Goal: Book appointment/travel/reservation

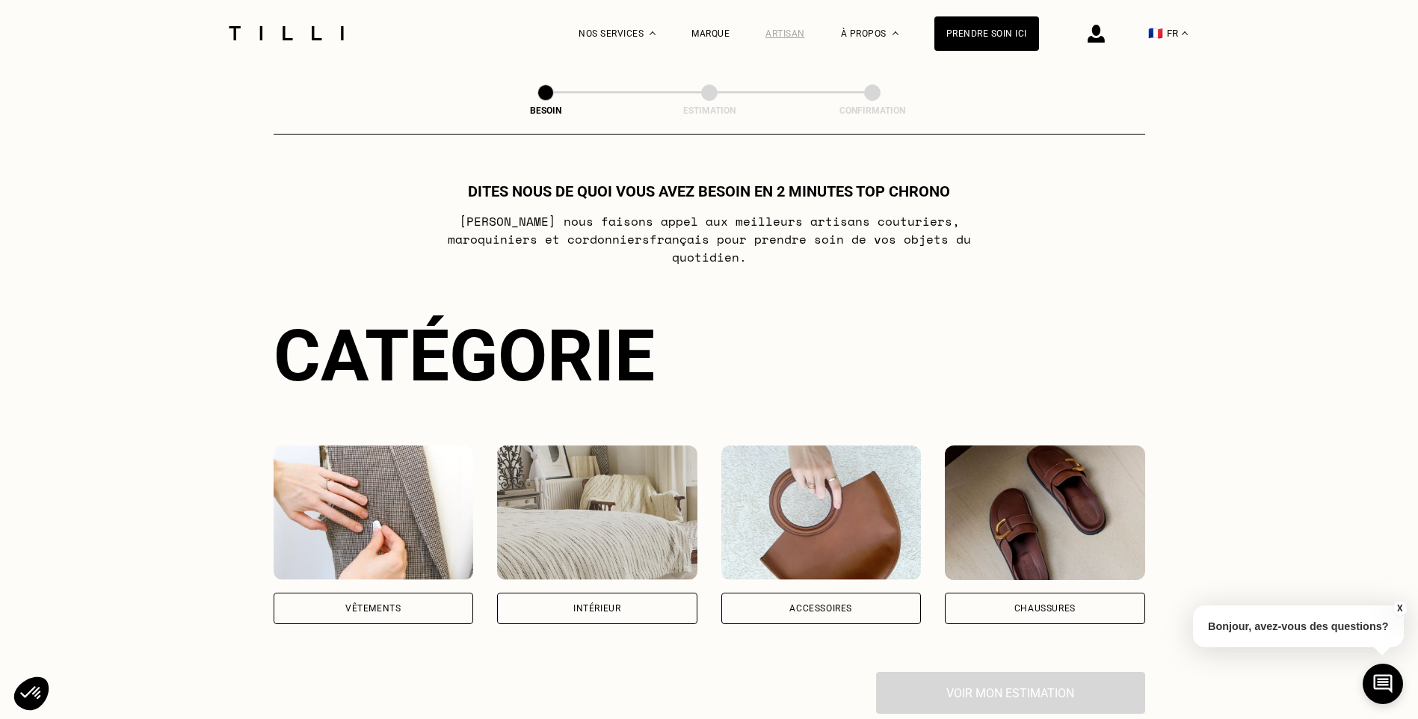
click at [797, 33] on div "Artisan" at bounding box center [785, 33] width 40 height 10
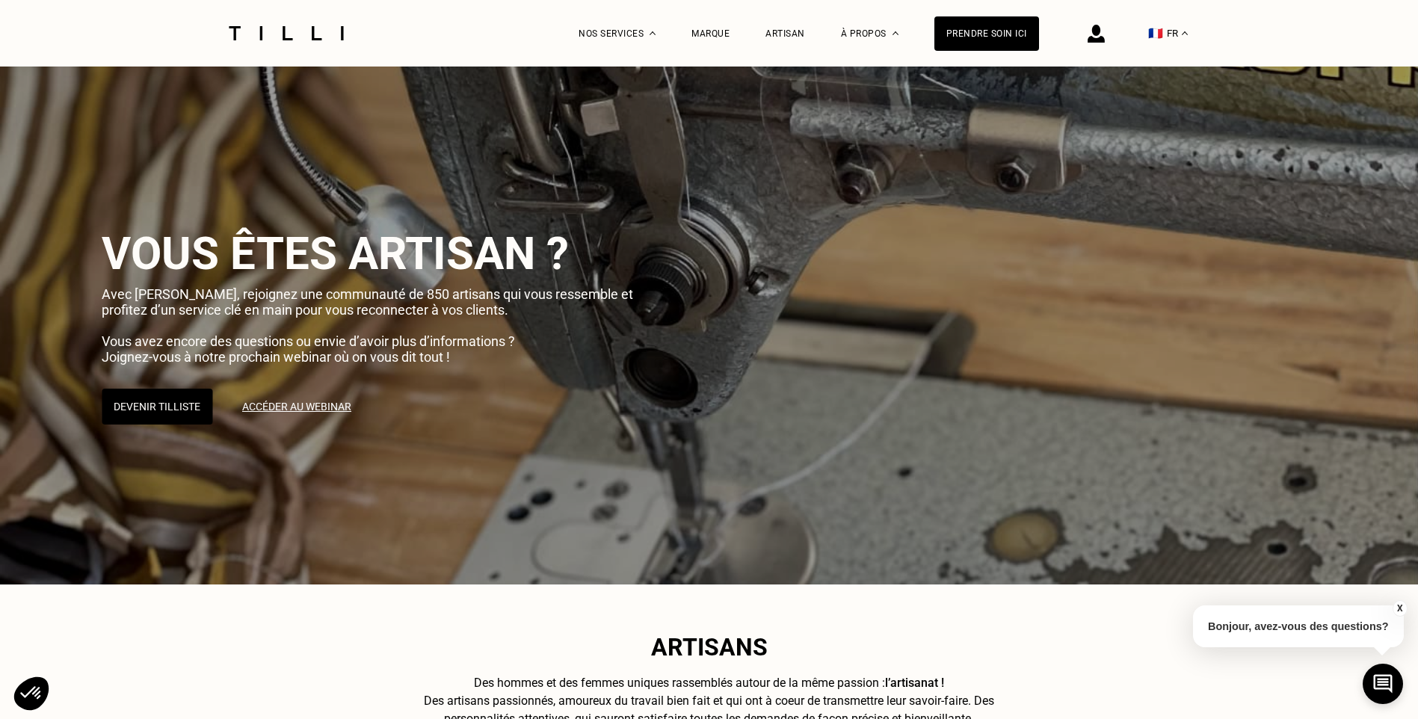
click at [1104, 40] on img at bounding box center [1095, 34] width 17 height 18
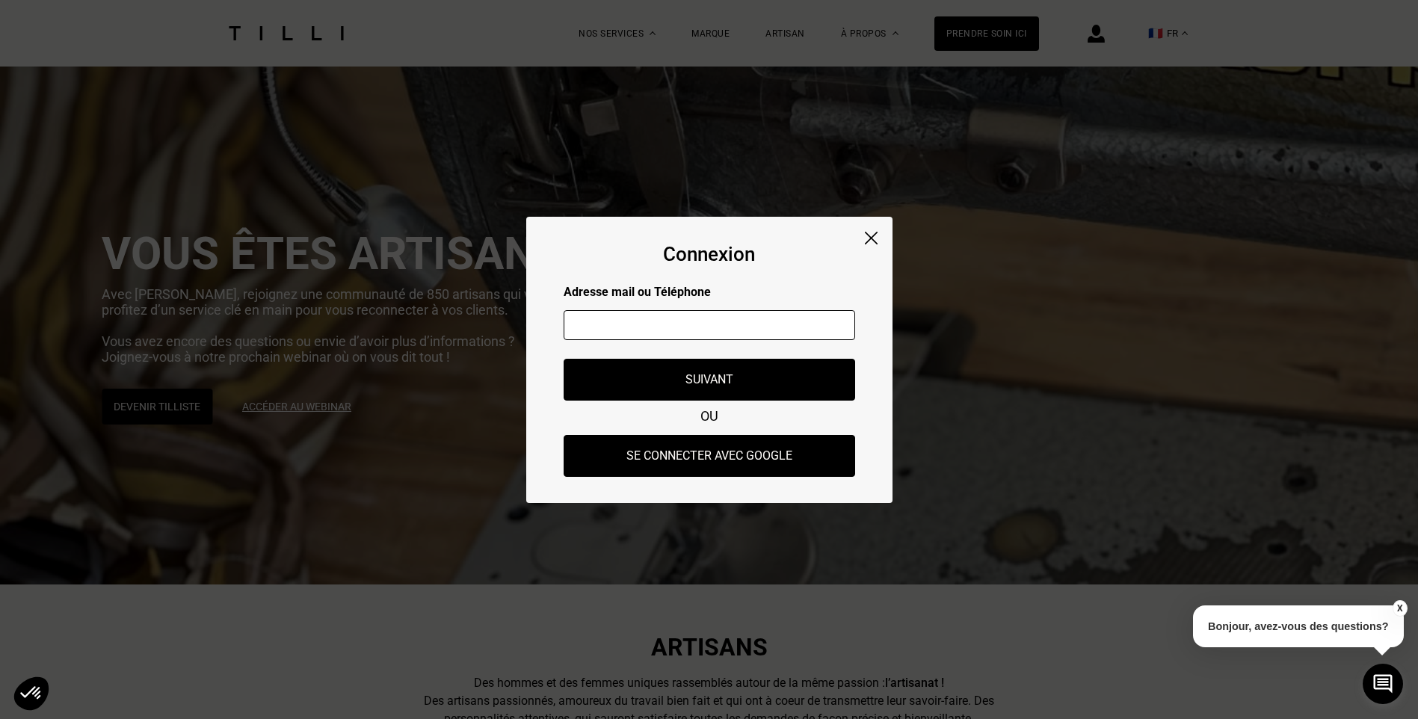
click at [872, 239] on img at bounding box center [871, 238] width 13 height 13
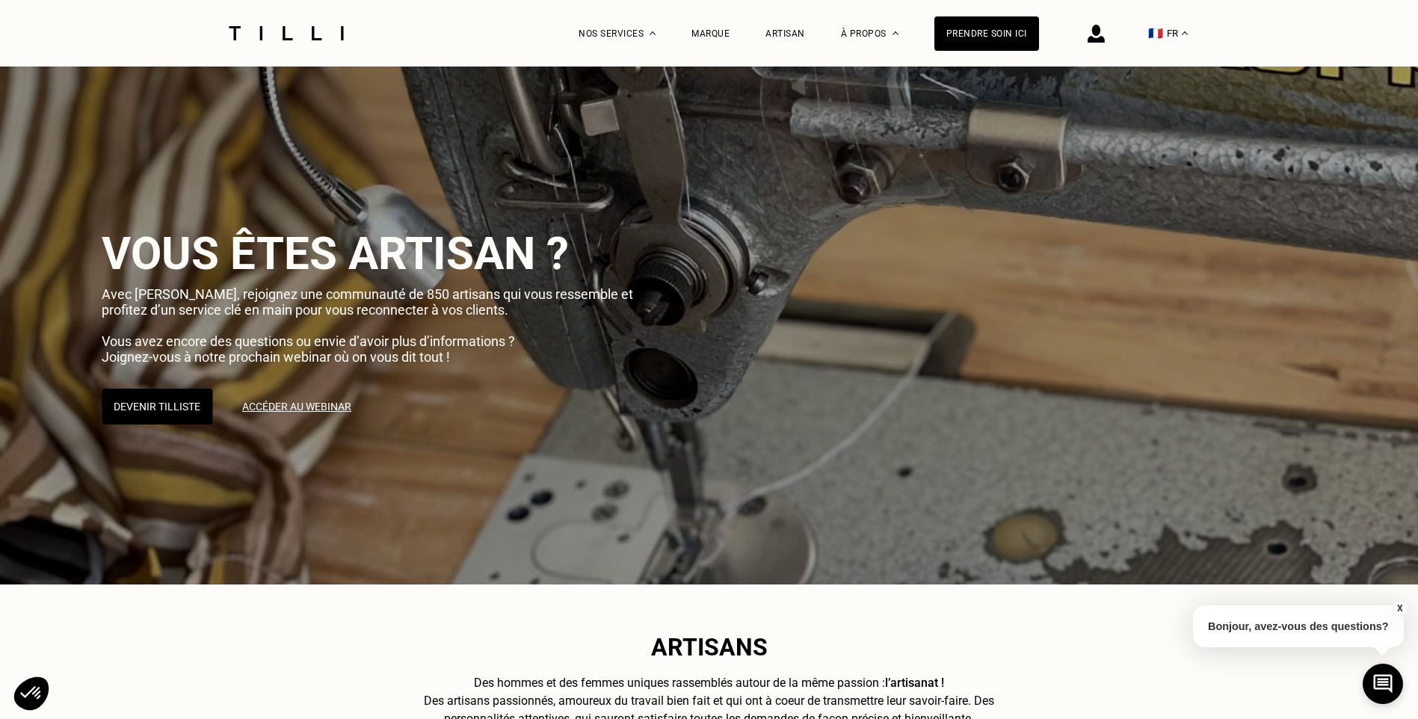
click at [321, 34] on img at bounding box center [286, 33] width 126 height 14
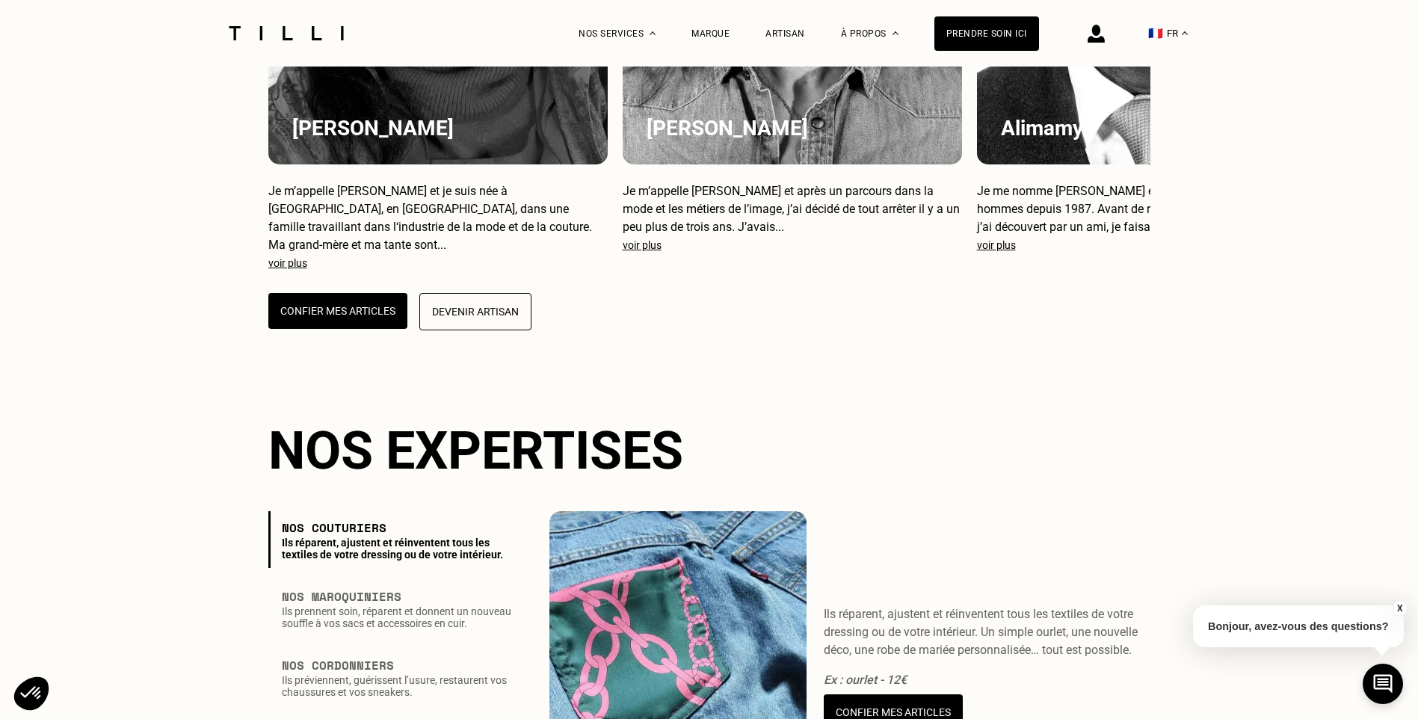
scroll to position [1569, 0]
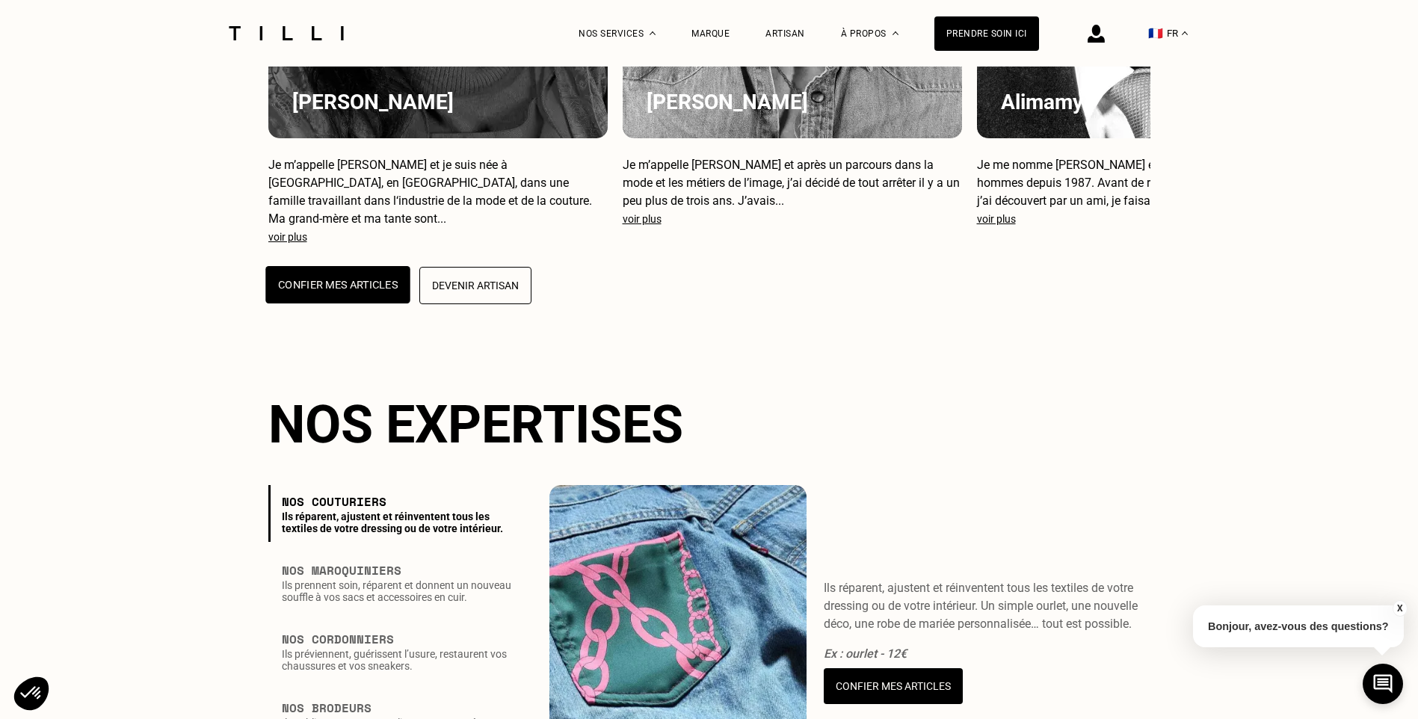
click at [356, 303] on button "Confier mes articles" at bounding box center [337, 284] width 144 height 37
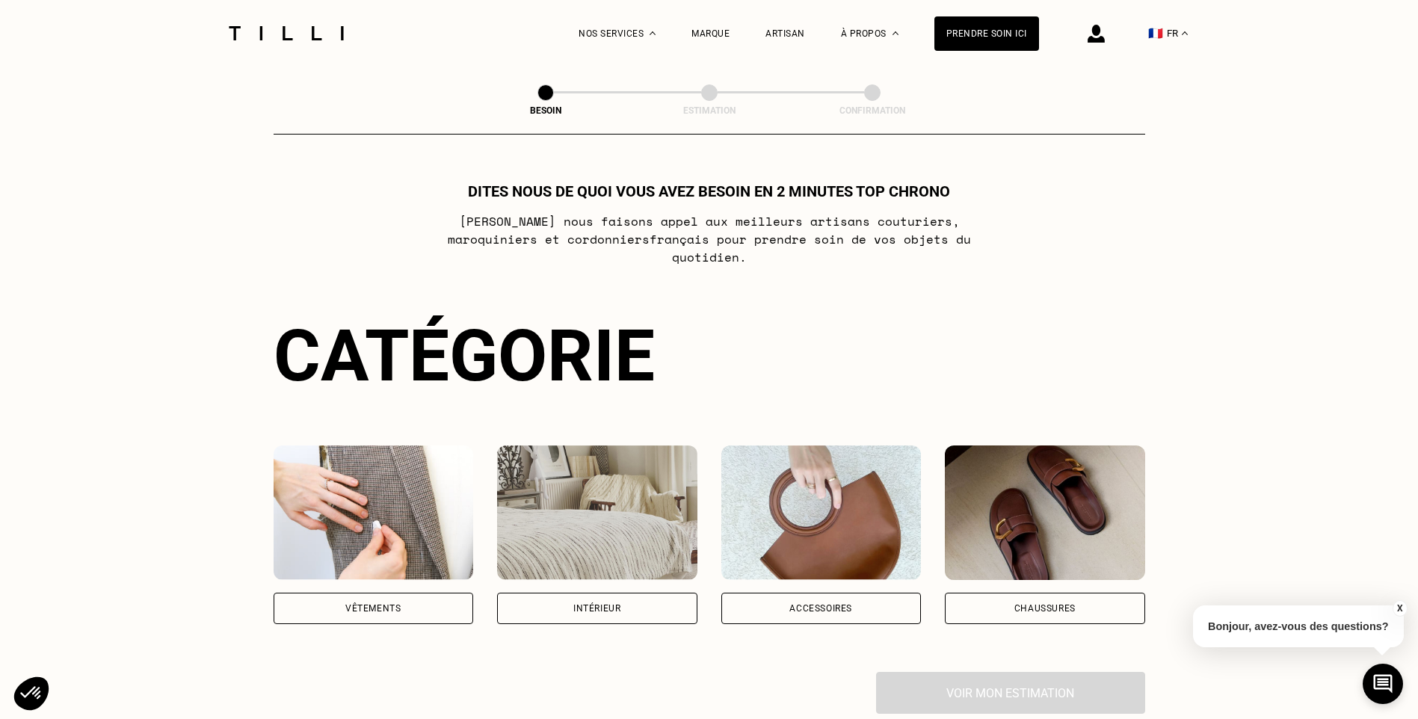
click at [1031, 593] on div "Chaussures" at bounding box center [1045, 608] width 200 height 31
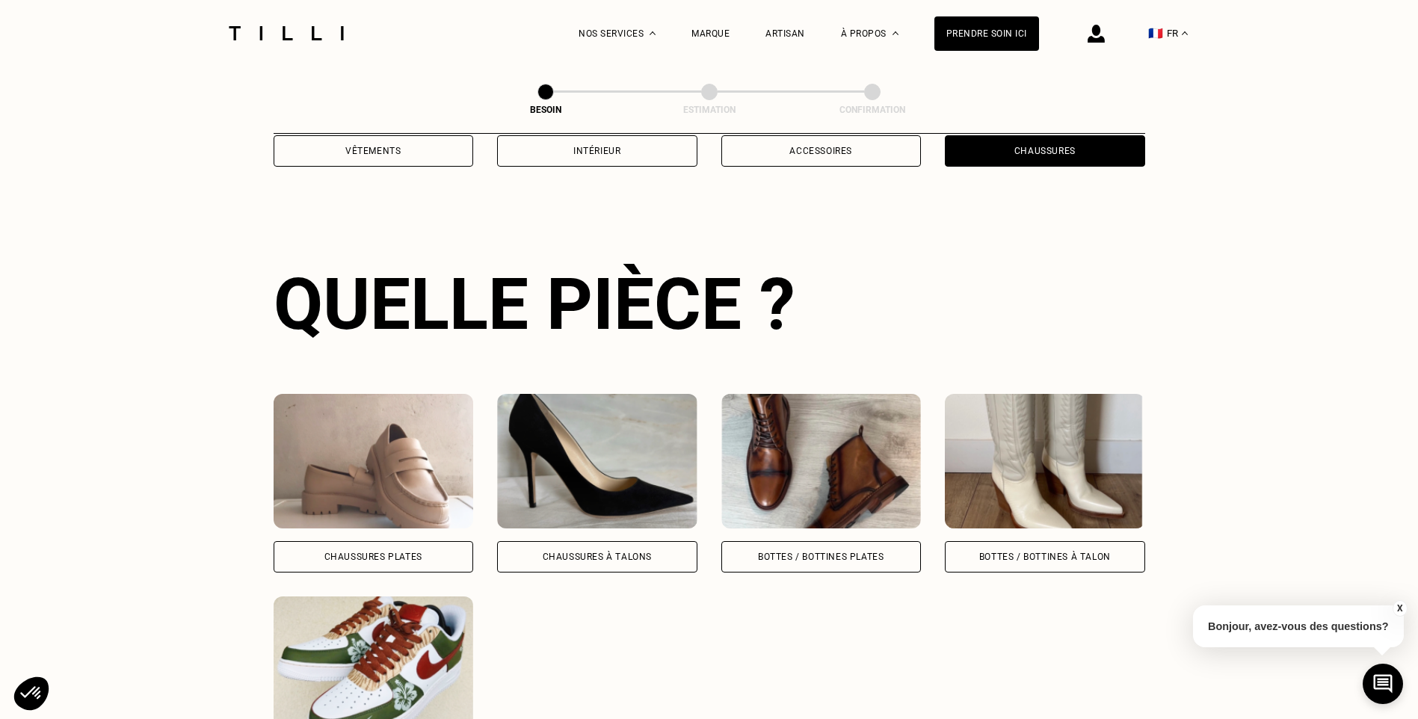
scroll to position [489, 0]
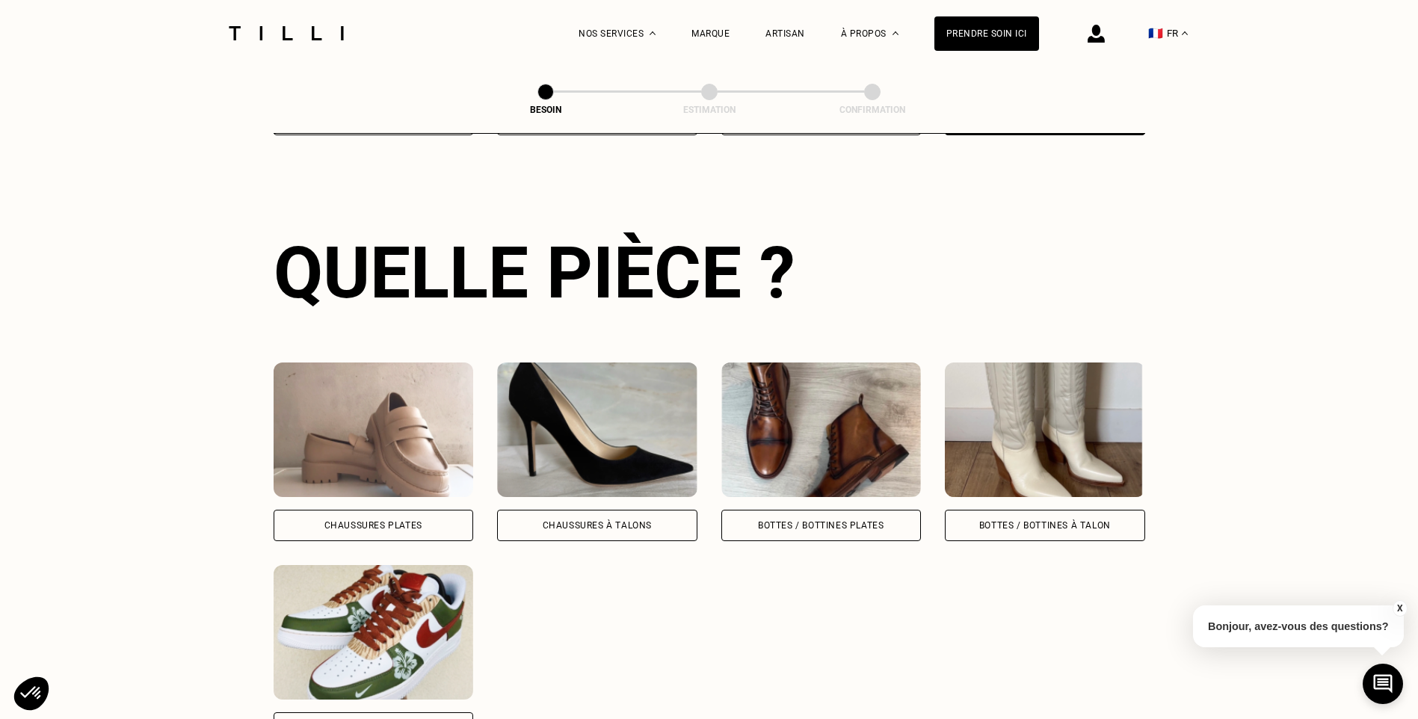
click at [827, 521] on div "Bottes / Bottines plates" at bounding box center [821, 525] width 126 height 9
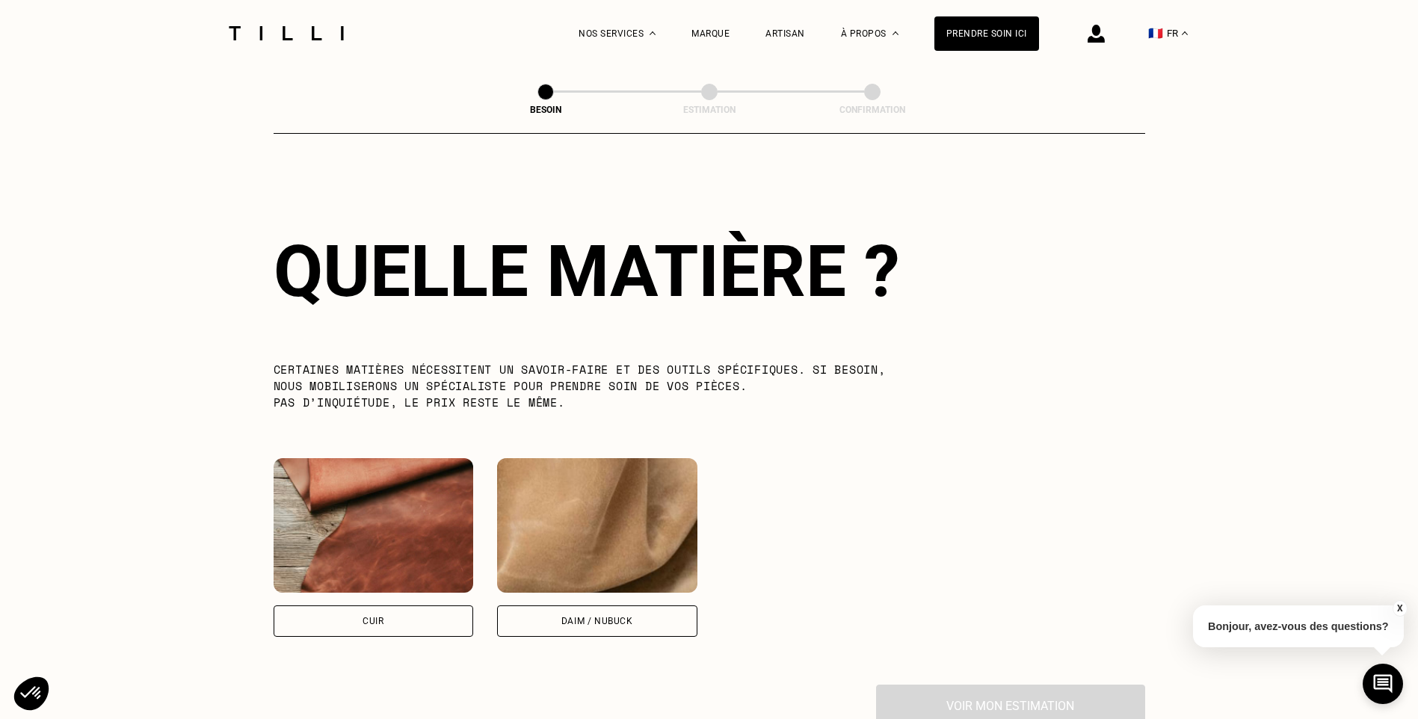
scroll to position [1099, 0]
click at [392, 611] on div "Cuir" at bounding box center [373, 620] width 200 height 31
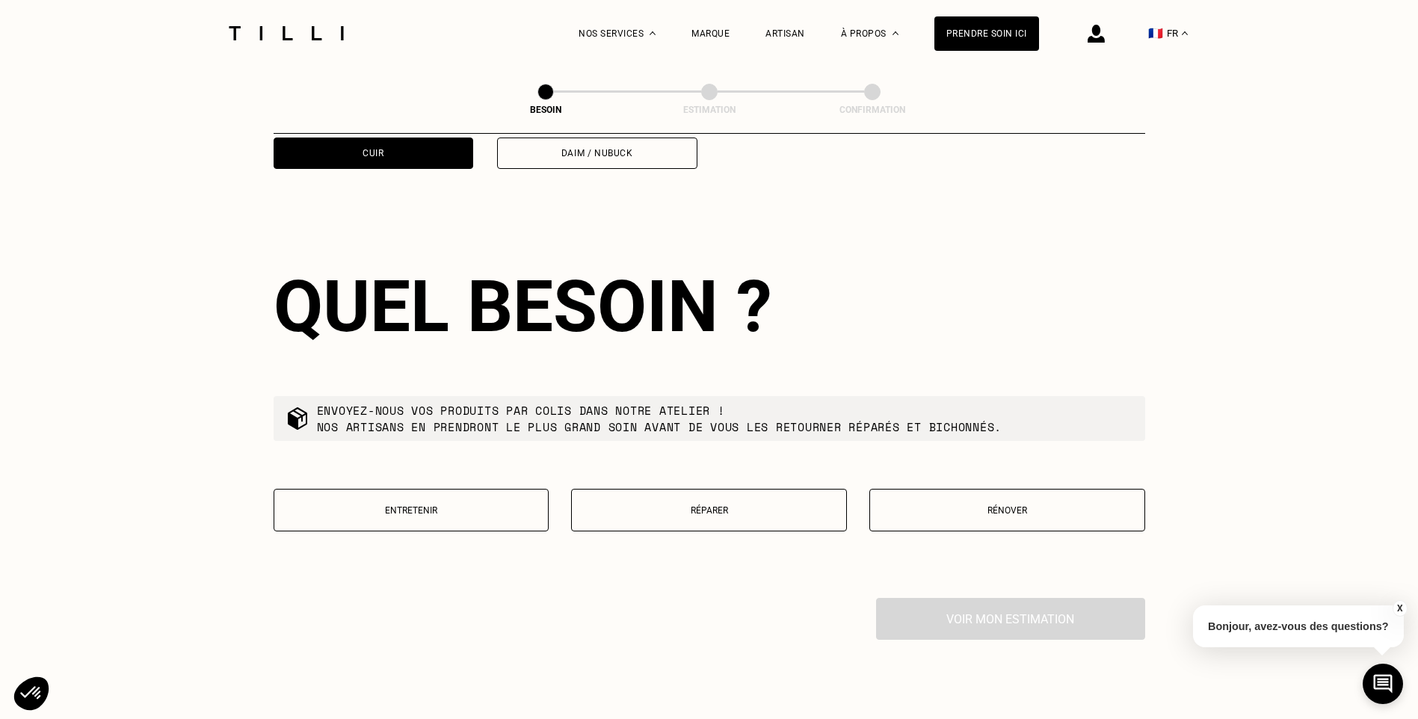
scroll to position [1604, 0]
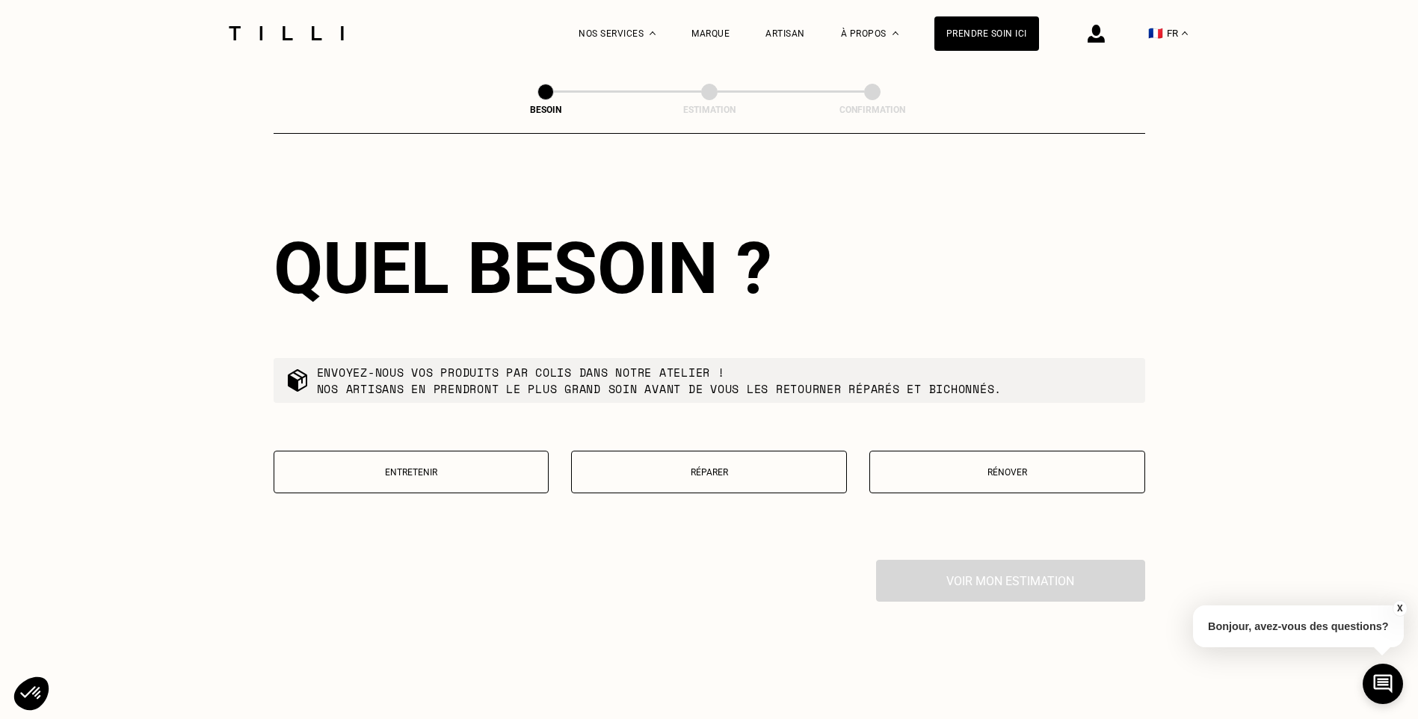
click at [747, 471] on button "Réparer" at bounding box center [709, 472] width 276 height 43
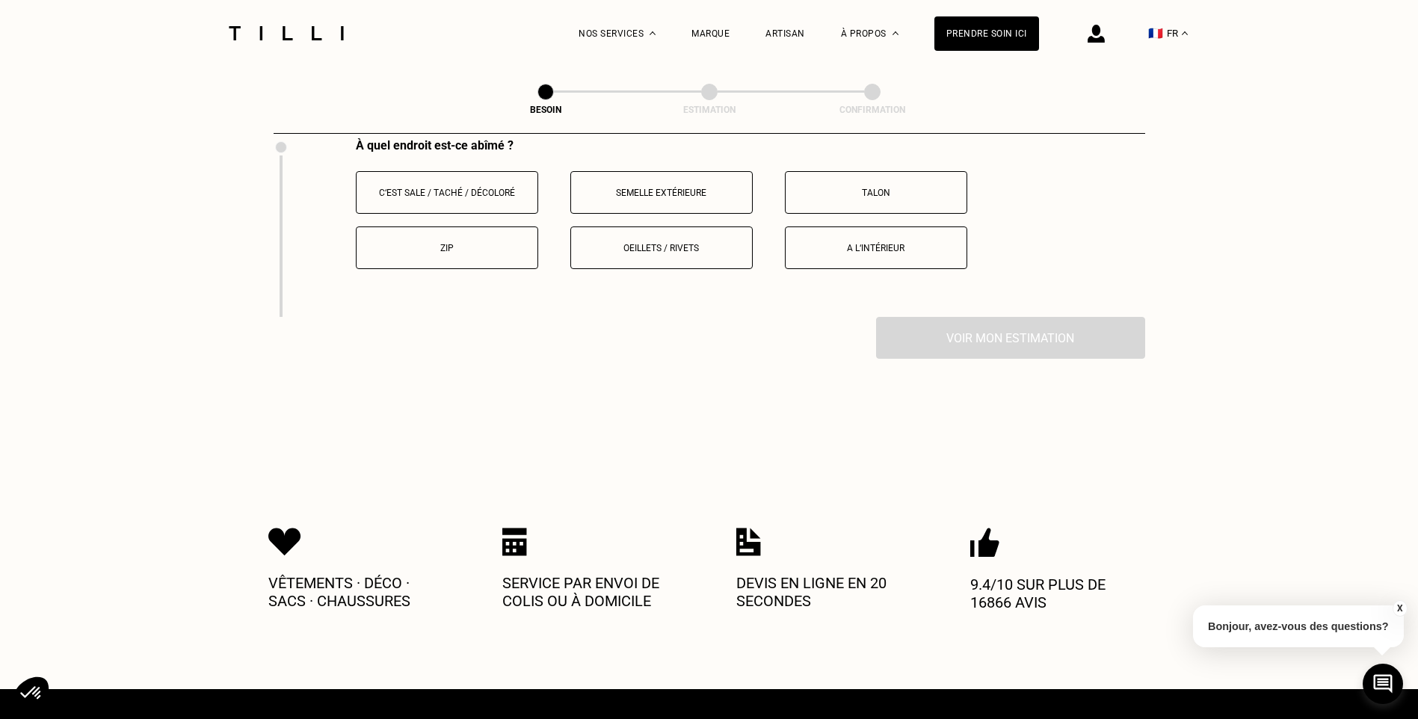
scroll to position [2030, 0]
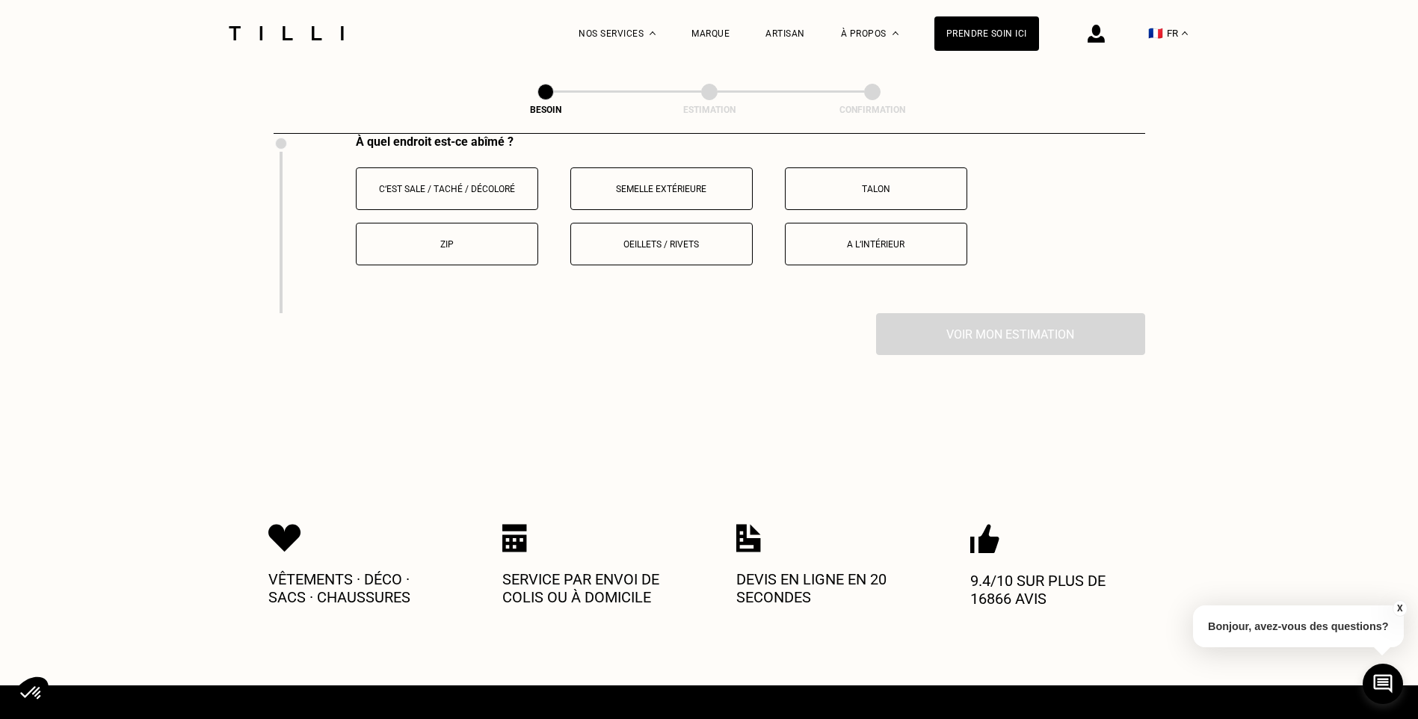
click at [447, 239] on p "Zip" at bounding box center [447, 244] width 166 height 10
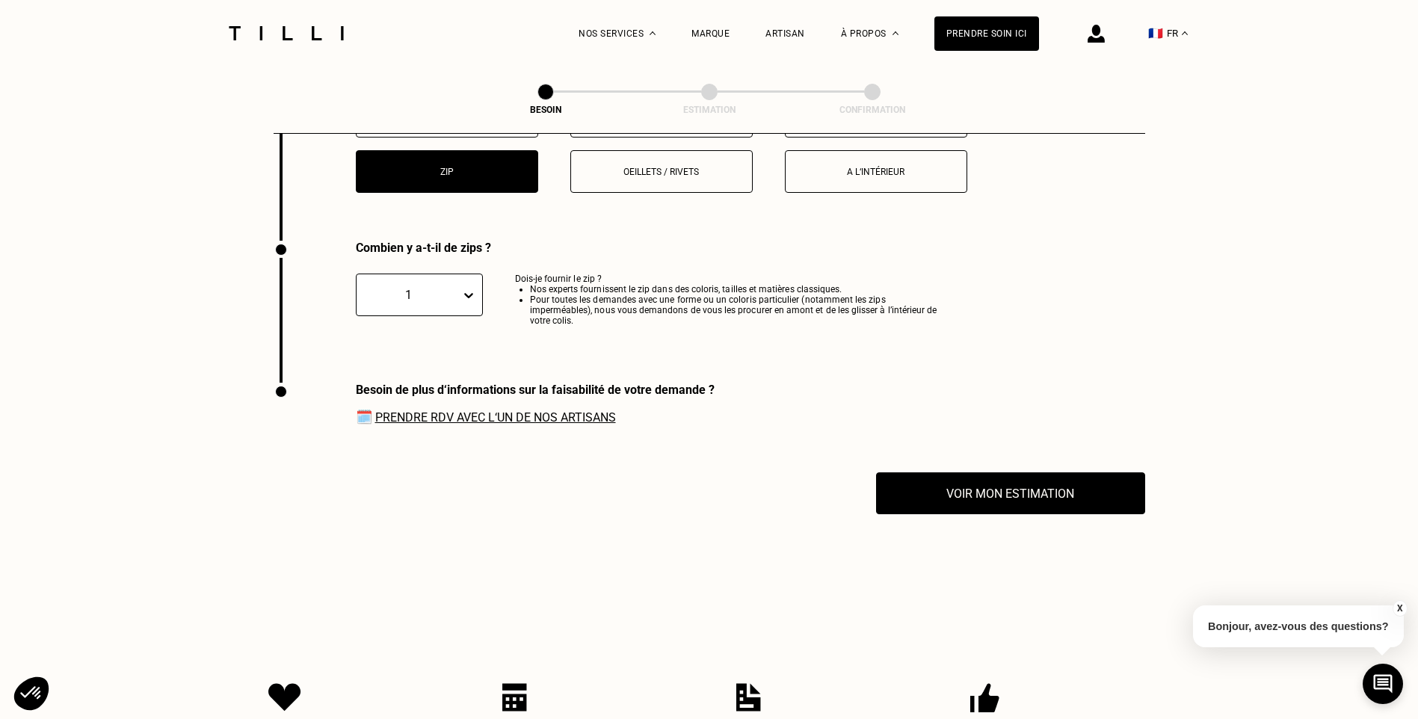
scroll to position [2166, 0]
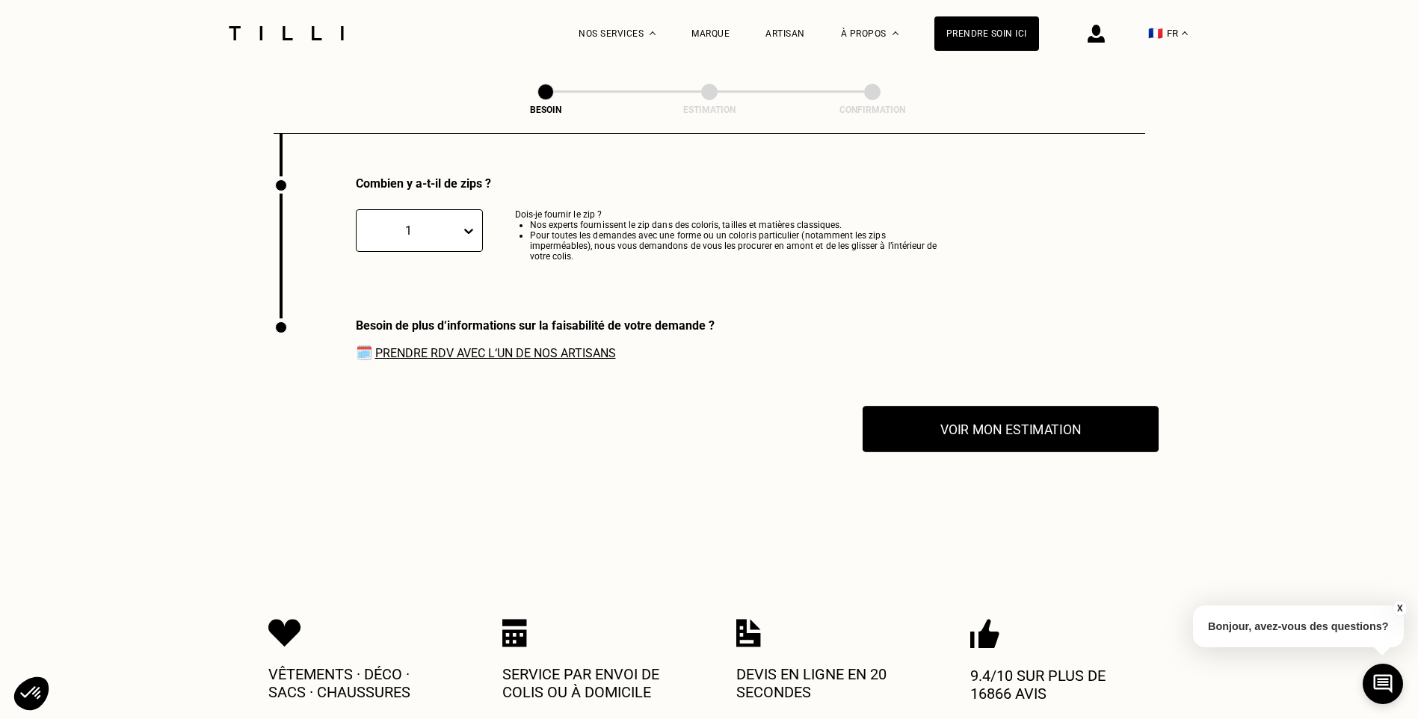
click at [974, 419] on button "Voir mon estimation" at bounding box center [1010, 429] width 296 height 46
